Goal: Information Seeking & Learning: Learn about a topic

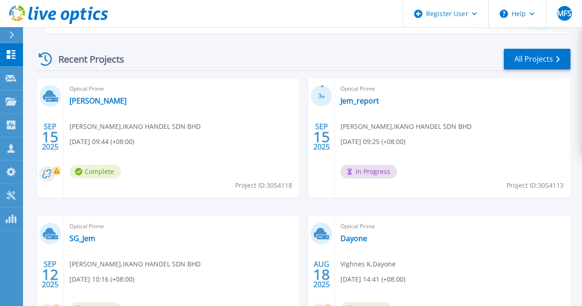
scroll to position [358, 0]
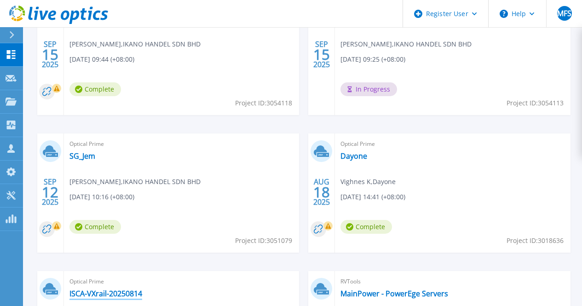
click at [142, 289] on link "ISCA-VXrail-20250814" at bounding box center [105, 293] width 73 height 9
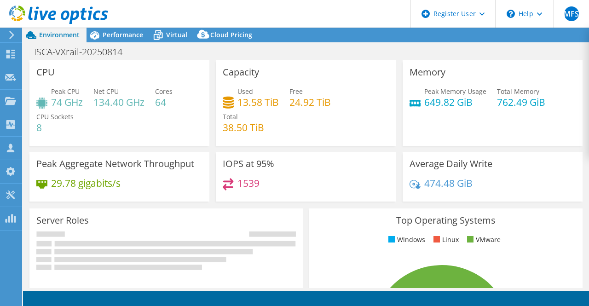
select select "USD"
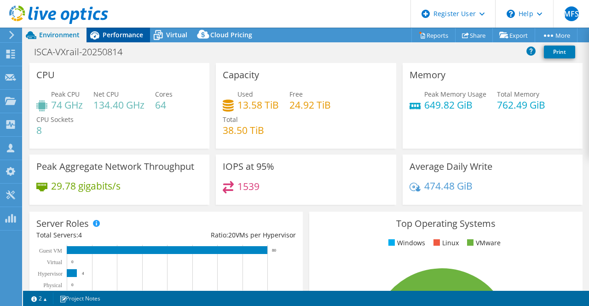
click at [122, 38] on span "Performance" at bounding box center [123, 34] width 40 height 9
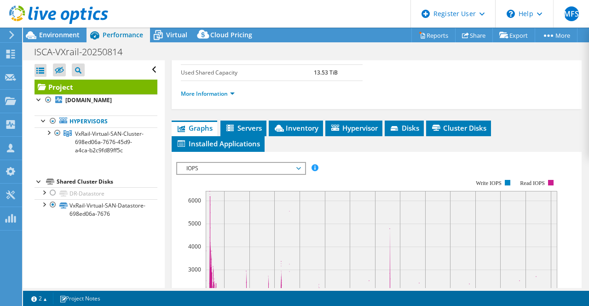
scroll to position [276, 0]
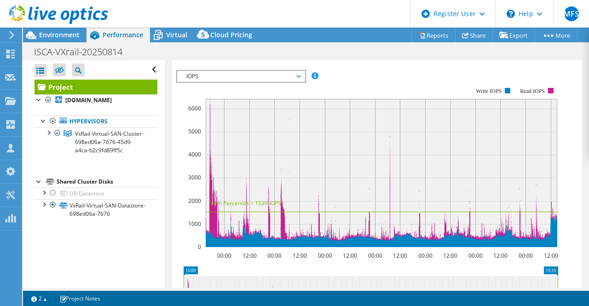
click at [292, 40] on span "Inventory" at bounding box center [295, 35] width 45 height 9
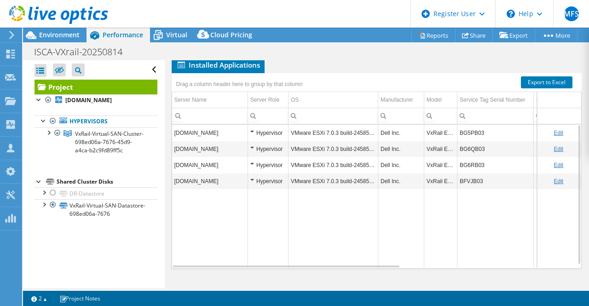
scroll to position [0, 0]
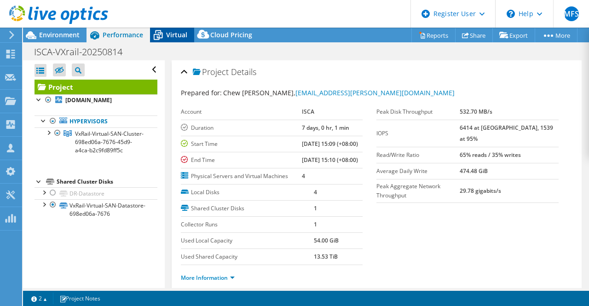
click at [158, 36] on icon at bounding box center [158, 35] width 16 height 16
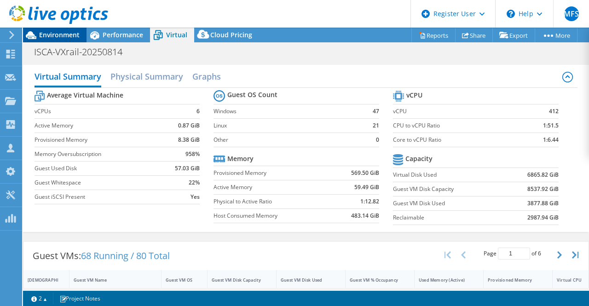
click at [69, 37] on span "Environment" at bounding box center [59, 34] width 40 height 9
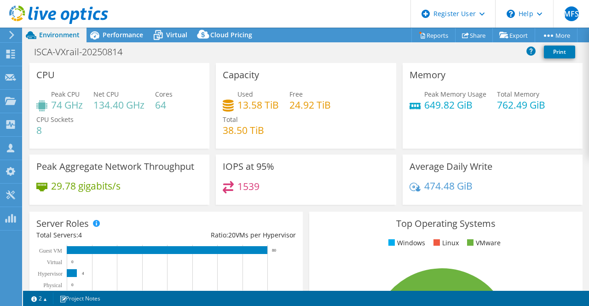
click at [300, 8] on header "MFS Dell User Mohammed Faizan S Mohammed.Faizan1@dell.com Dell My Profile Log O…" at bounding box center [294, 14] width 589 height 28
click at [119, 39] on div "Performance" at bounding box center [118, 35] width 63 height 15
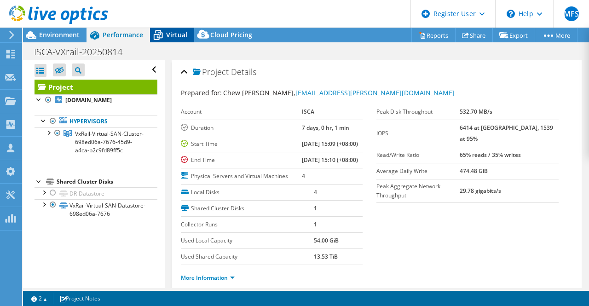
click at [171, 35] on span "Virtual" at bounding box center [176, 34] width 21 height 9
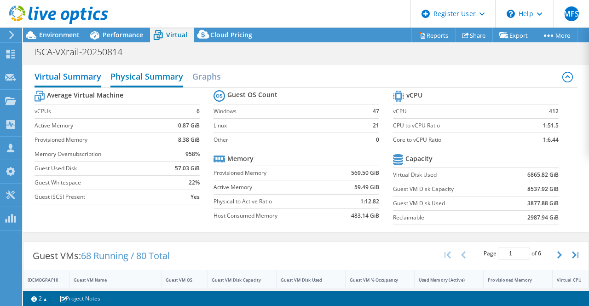
click at [149, 79] on h2 "Physical Summary" at bounding box center [146, 77] width 73 height 20
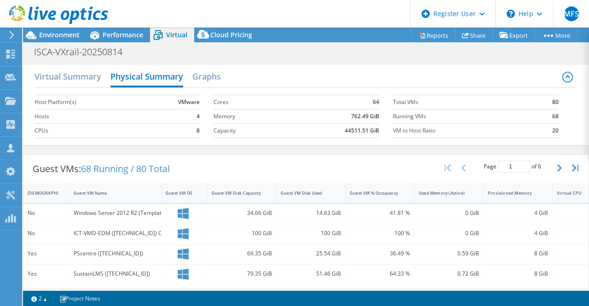
click at [248, 138] on td "Capacity" at bounding box center [249, 130] width 72 height 14
click at [75, 78] on h2 "Virtual Summary" at bounding box center [68, 77] width 67 height 20
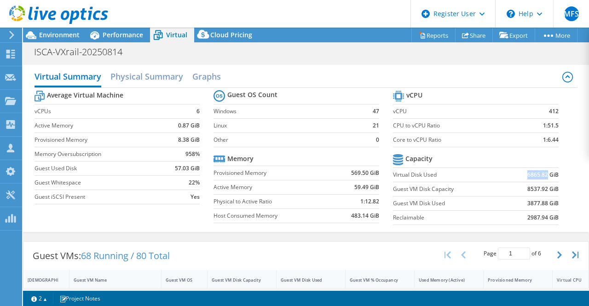
drag, startPoint x: 520, startPoint y: 175, endPoint x: 540, endPoint y: 173, distance: 20.4
click at [540, 173] on td "6865.82 GiB" at bounding box center [531, 174] width 53 height 14
copy b "6865.82"
drag, startPoint x: 521, startPoint y: 190, endPoint x: 544, endPoint y: 190, distance: 22.5
click at [544, 190] on b "8537.92 GiB" at bounding box center [542, 189] width 31 height 9
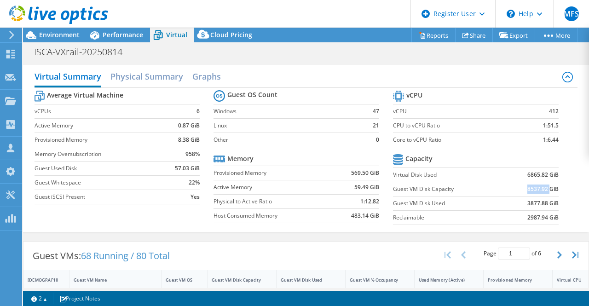
copy b "8537.92"
drag, startPoint x: 521, startPoint y: 204, endPoint x: 546, endPoint y: 211, distance: 25.9
click at [541, 203] on b "3877.88 GiB" at bounding box center [542, 203] width 31 height 9
copy b "3877.88"
click at [527, 217] on b "2987.94 GiB" at bounding box center [542, 217] width 31 height 9
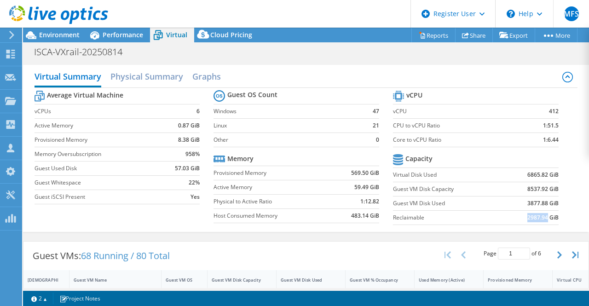
drag, startPoint x: 520, startPoint y: 217, endPoint x: 536, endPoint y: 227, distance: 18.6
click at [541, 218] on b "2987.94 GiB" at bounding box center [542, 217] width 31 height 9
copy b "2987.94"
click at [527, 216] on b "2987.94 GiB" at bounding box center [542, 217] width 31 height 9
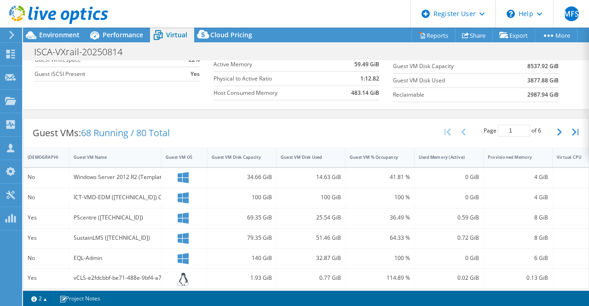
scroll to position [46, 0]
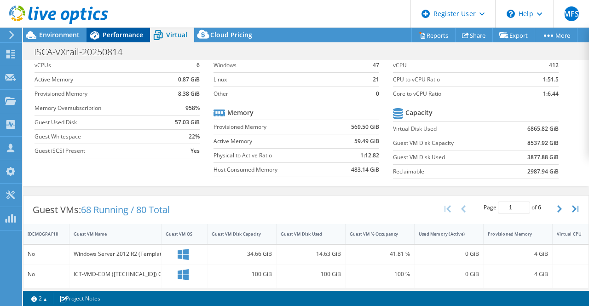
click at [109, 32] on span "Performance" at bounding box center [123, 34] width 40 height 9
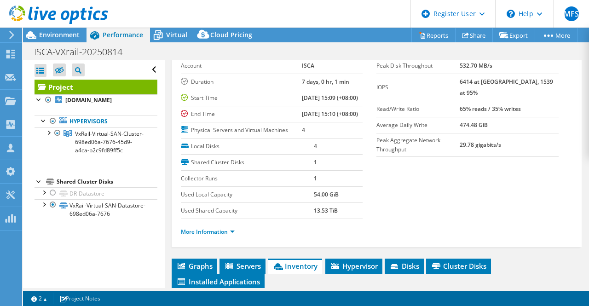
scroll to position [92, 0]
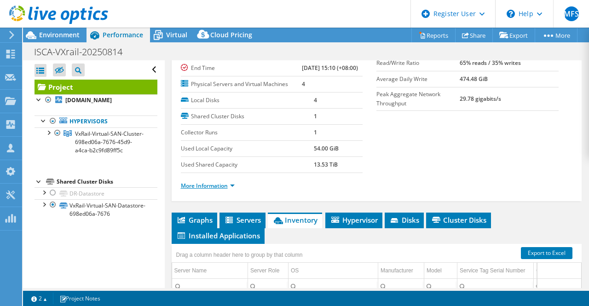
click at [218, 190] on link "More Information" at bounding box center [208, 186] width 54 height 8
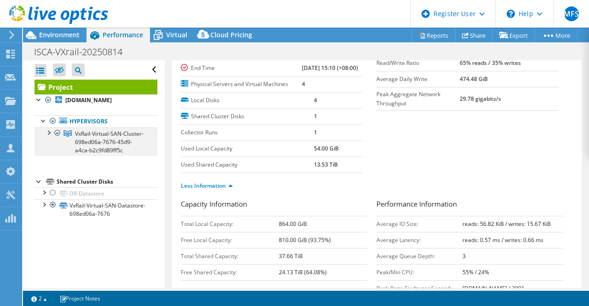
click at [47, 137] on div at bounding box center [48, 131] width 9 height 9
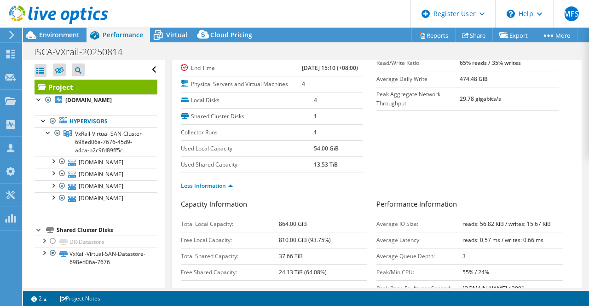
scroll to position [32, 0]
click at [45, 257] on div at bounding box center [43, 252] width 9 height 9
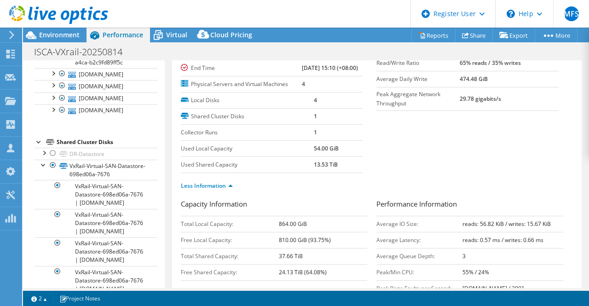
scroll to position [0, 0]
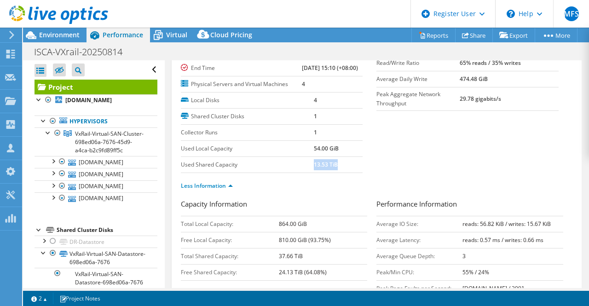
drag, startPoint x: 313, startPoint y: 194, endPoint x: 343, endPoint y: 195, distance: 30.4
click at [343, 173] on td "13.53 TiB" at bounding box center [338, 164] width 49 height 16
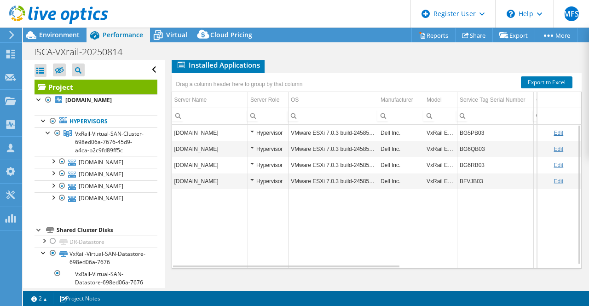
scroll to position [549, 0]
click at [554, 135] on link "Edit" at bounding box center [559, 133] width 10 height 6
click at [562, 132] on link "Cancel" at bounding box center [565, 133] width 17 height 6
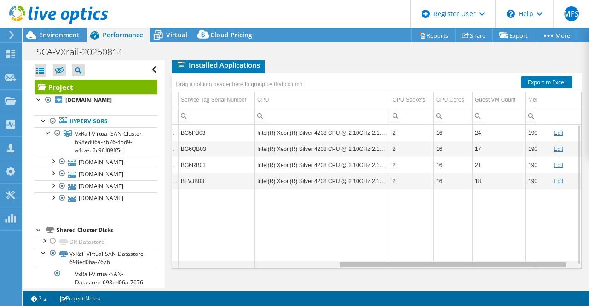
scroll to position [0, 297]
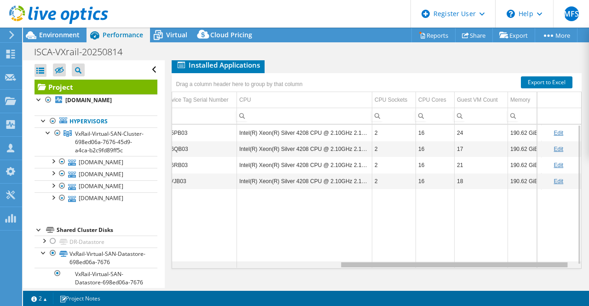
drag, startPoint x: 333, startPoint y: 264, endPoint x: 504, endPoint y: 264, distance: 171.2
click at [504, 264] on body "MFS Dell User Mohammed Faizan S Mohammed.Faizan1@dell.com Dell My Profile Log O…" at bounding box center [294, 153] width 589 height 306
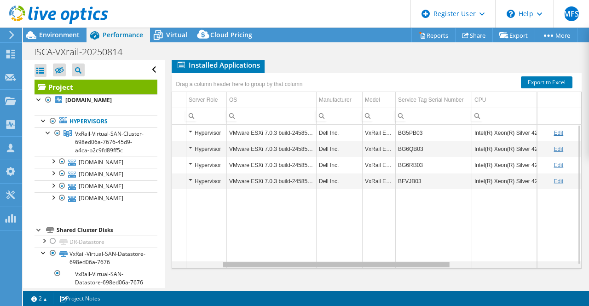
scroll to position [0, 0]
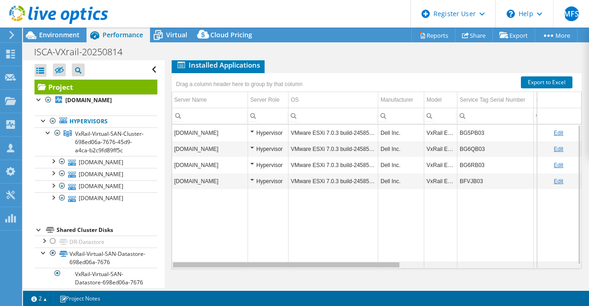
drag, startPoint x: 425, startPoint y: 263, endPoint x: 257, endPoint y: 254, distance: 168.2
click at [257, 254] on body "MFS Dell User Mohammed Faizan S Mohammed.Faizan1@dell.com Dell My Profile Log O…" at bounding box center [294, 153] width 589 height 306
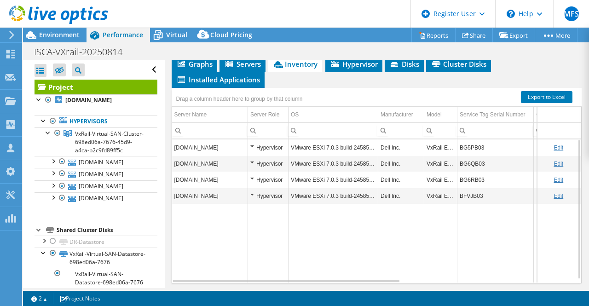
scroll to position [549, 0]
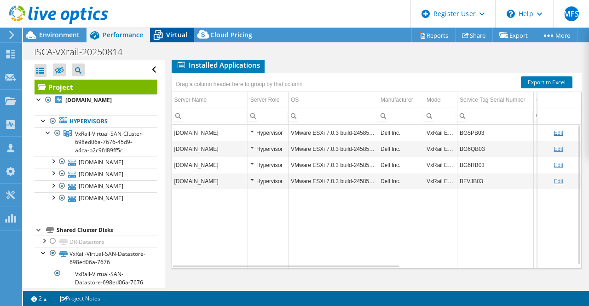
click at [156, 31] on icon at bounding box center [158, 35] width 16 height 16
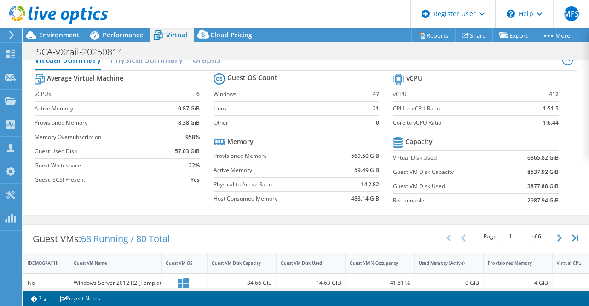
scroll to position [0, 0]
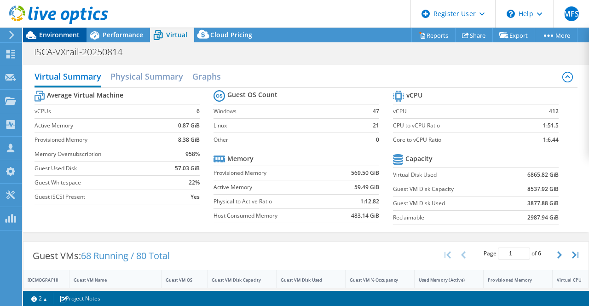
click at [76, 34] on span "Environment" at bounding box center [59, 34] width 40 height 9
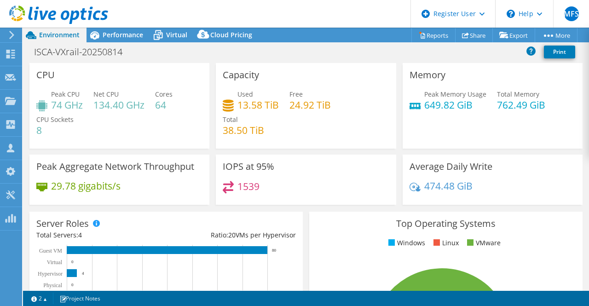
click at [236, 13] on header "MFS Dell User Mohammed Faizan S Mohammed.Faizan1@dell.com Dell My Profile Log O…" at bounding box center [294, 14] width 589 height 28
click at [64, 7] on icon at bounding box center [58, 15] width 99 height 19
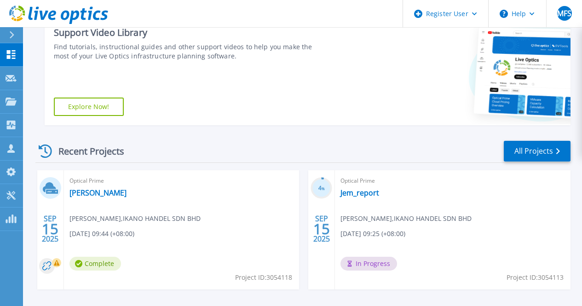
scroll to position [322, 0]
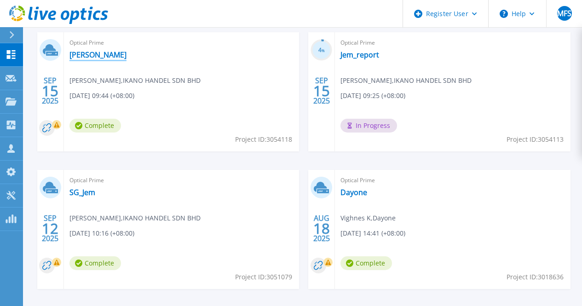
click at [96, 58] on link "[PERSON_NAME]" at bounding box center [97, 54] width 57 height 9
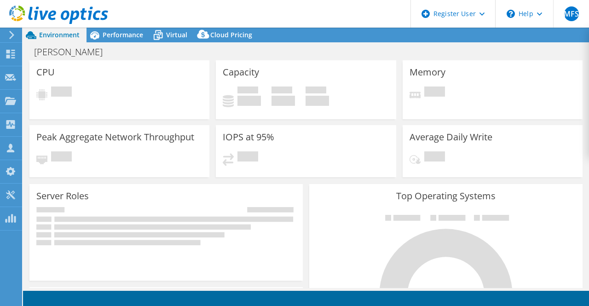
select select "USD"
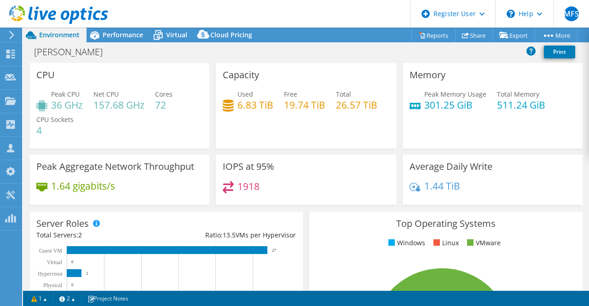
click at [218, 17] on header "MFS Dell User [PERSON_NAME] Faizan S [EMAIL_ADDRESS][DOMAIN_NAME] Dell My Profi…" at bounding box center [294, 14] width 589 height 28
click at [86, 14] on icon at bounding box center [58, 15] width 99 height 19
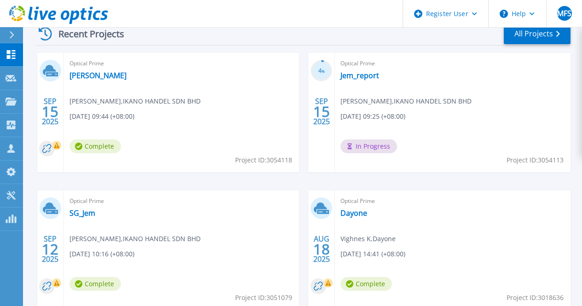
scroll to position [312, 0]
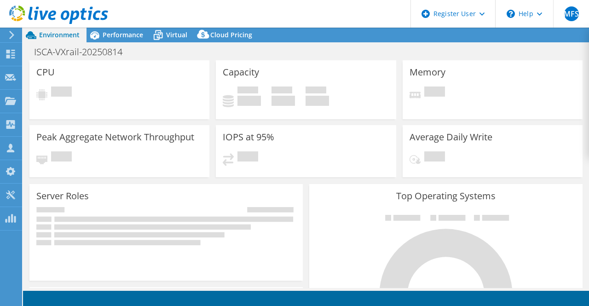
select select "USD"
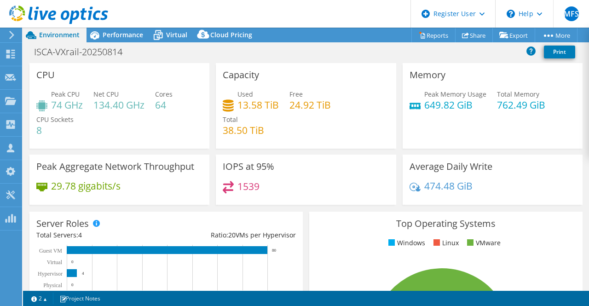
click at [84, 37] on div "Environment" at bounding box center [54, 35] width 63 height 15
click at [99, 36] on icon at bounding box center [95, 35] width 16 height 16
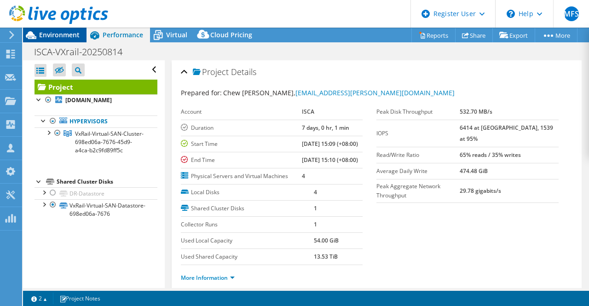
click at [45, 38] on span "Environment" at bounding box center [59, 34] width 40 height 9
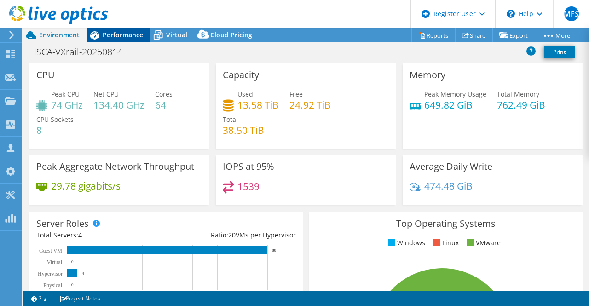
click at [106, 38] on span "Performance" at bounding box center [123, 34] width 40 height 9
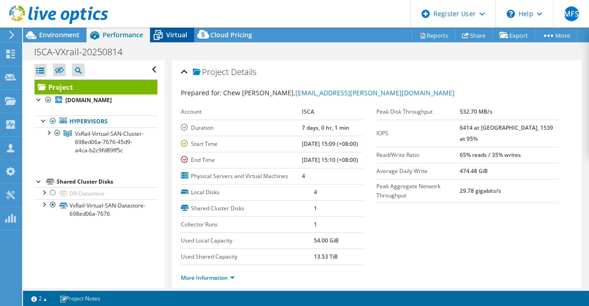
click at [184, 35] on span "Virtual" at bounding box center [176, 34] width 21 height 9
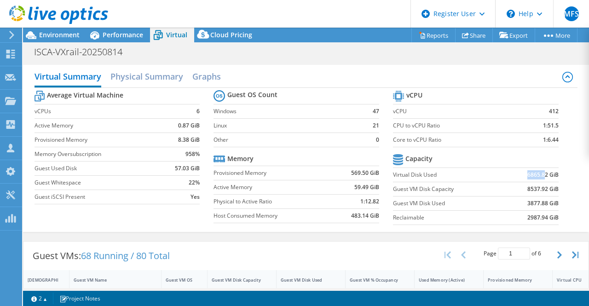
drag, startPoint x: 519, startPoint y: 177, endPoint x: 537, endPoint y: 177, distance: 17.5
click at [537, 177] on td "6865.82 GiB" at bounding box center [531, 174] width 53 height 14
click at [463, 220] on label "Reclaimable" at bounding box center [449, 217] width 112 height 9
drag, startPoint x: 517, startPoint y: 205, endPoint x: 541, endPoint y: 205, distance: 23.5
click at [541, 205] on td "3877.88 GiB" at bounding box center [531, 203] width 53 height 14
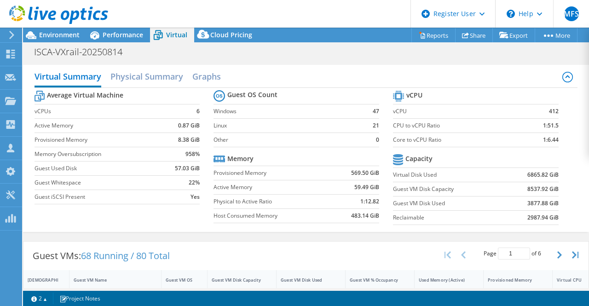
click at [511, 195] on td "8537.92 GiB" at bounding box center [531, 189] width 53 height 14
drag, startPoint x: 519, startPoint y: 189, endPoint x: 539, endPoint y: 189, distance: 20.3
click at [539, 189] on td "8537.92 GiB" at bounding box center [531, 189] width 53 height 14
click at [549, 110] on b "412" at bounding box center [554, 111] width 10 height 9
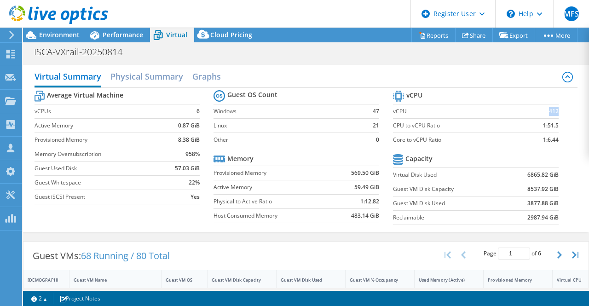
click at [549, 110] on b "412" at bounding box center [554, 111] width 10 height 9
click at [50, 32] on span "Environment" at bounding box center [59, 34] width 40 height 9
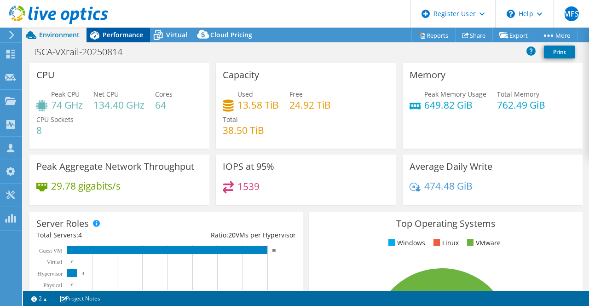
click at [100, 34] on icon at bounding box center [95, 35] width 16 height 16
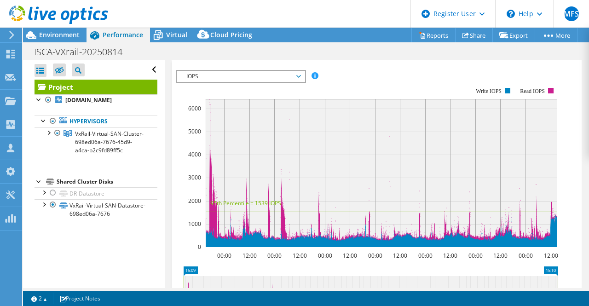
scroll to position [138, 0]
